Goal: Check status: Check status

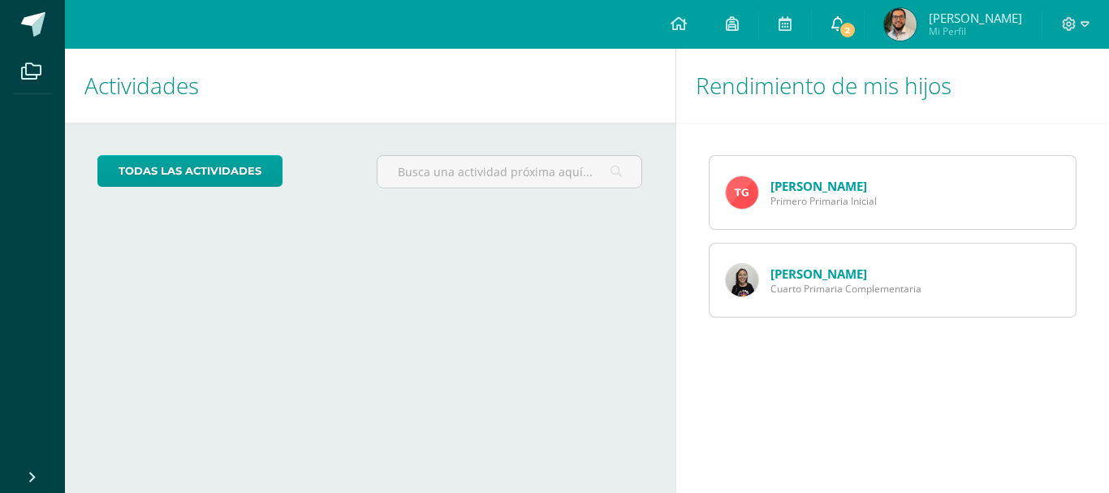
click at [844, 32] on span at bounding box center [837, 24] width 13 height 18
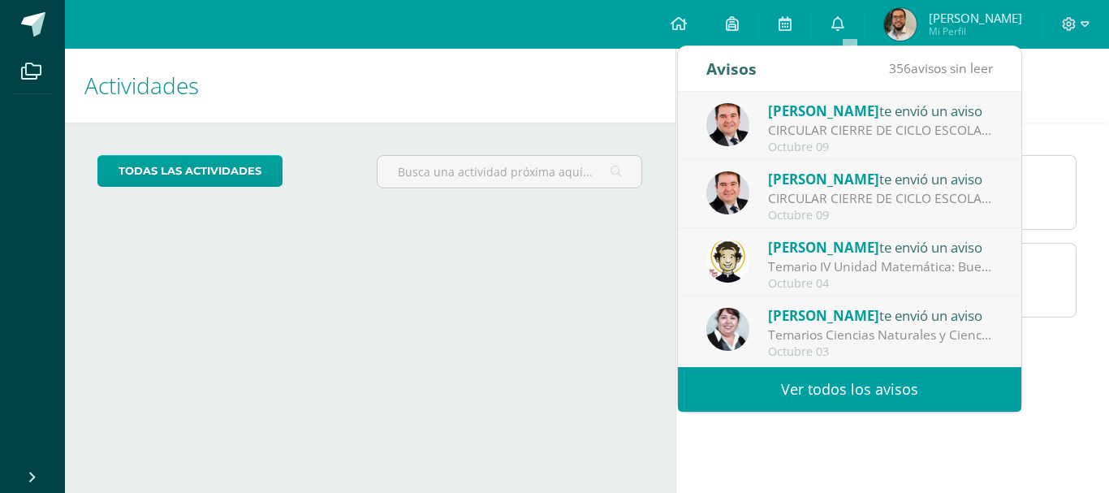
click at [879, 431] on div "Rendimiento de mis hijos Theo García Primero Primaria Inicial Natalia García Cu…" at bounding box center [895, 271] width 441 height 444
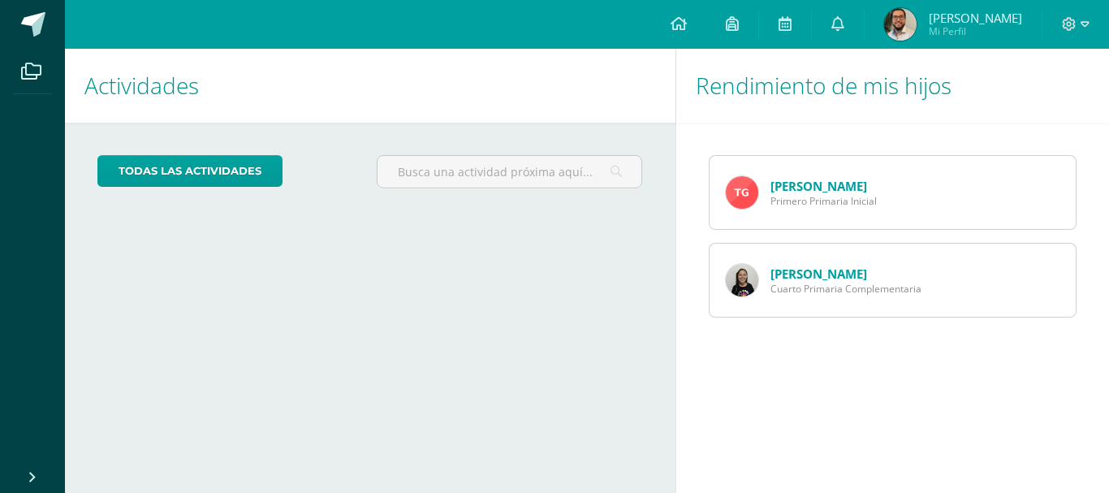
click at [868, 205] on span "Primero Primaria Inicial" at bounding box center [823, 201] width 106 height 14
click at [802, 183] on link "[PERSON_NAME]" at bounding box center [818, 186] width 97 height 16
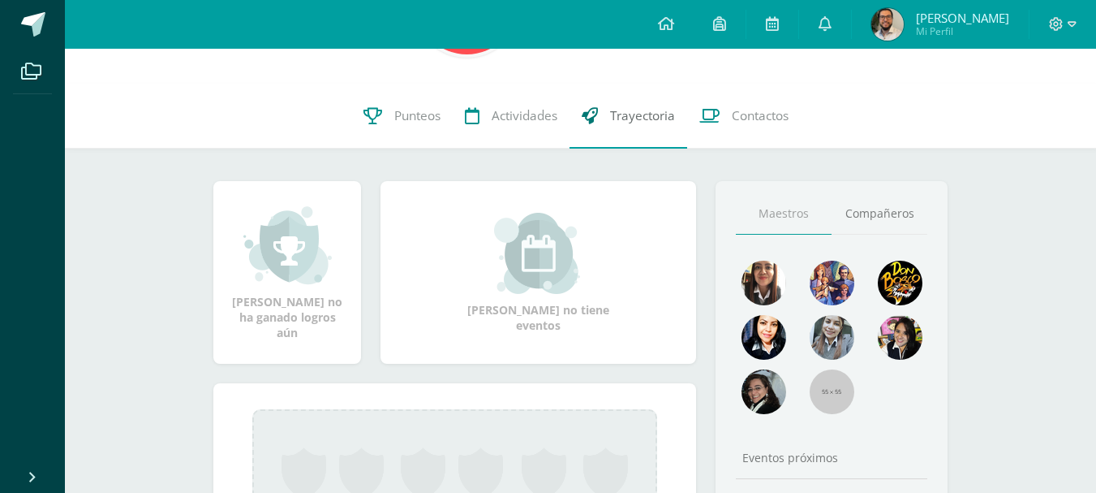
scroll to position [162, 0]
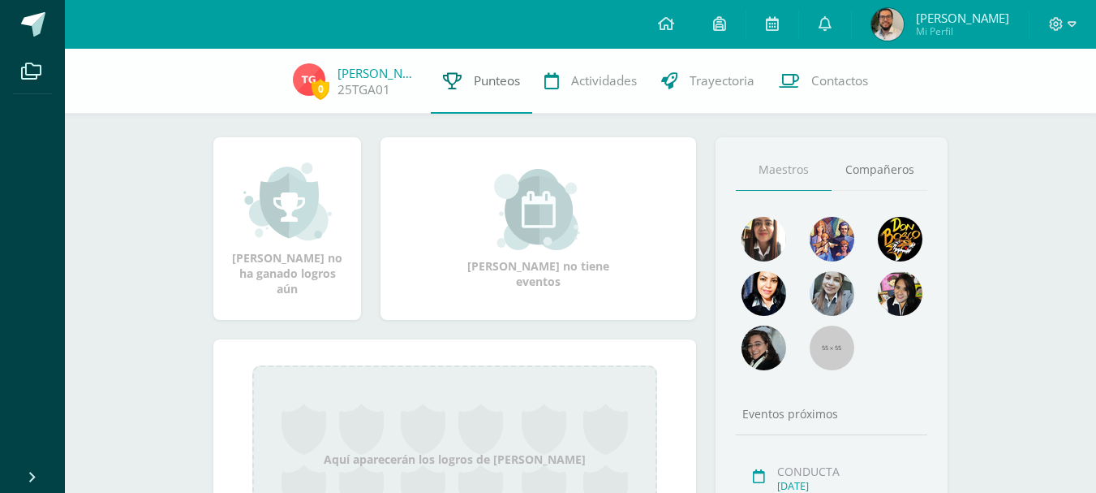
click at [488, 85] on span "Punteos" at bounding box center [497, 80] width 46 height 17
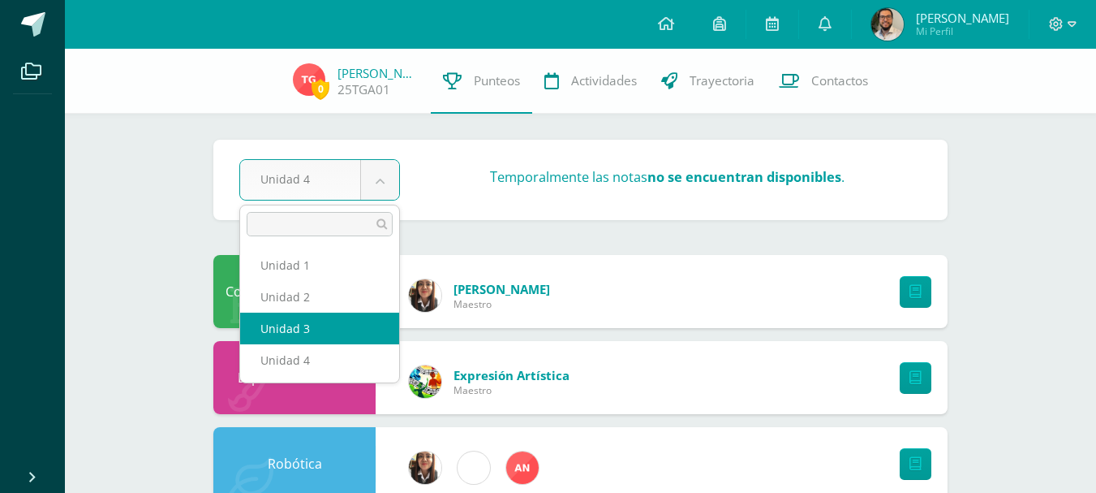
select select "Unidad 3"
